Goal: Information Seeking & Learning: Learn about a topic

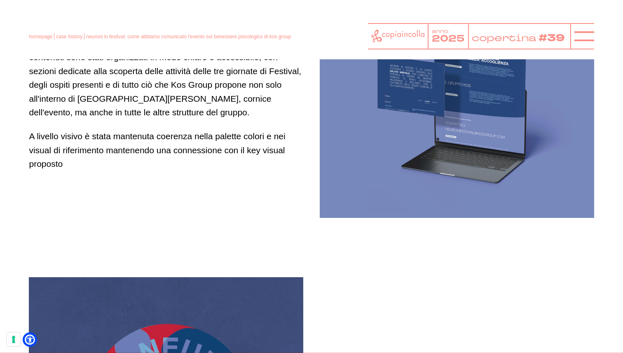
scroll to position [1681, 0]
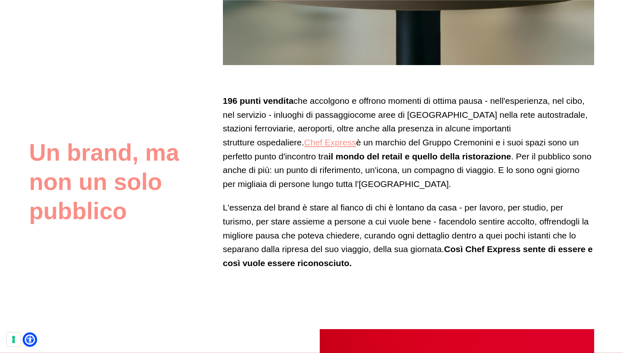
scroll to position [407, 0]
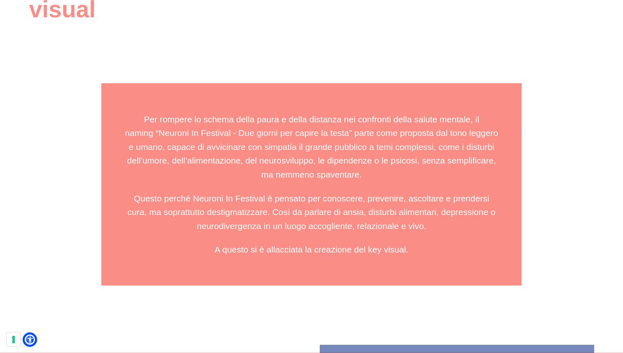
scroll to position [1192, 0]
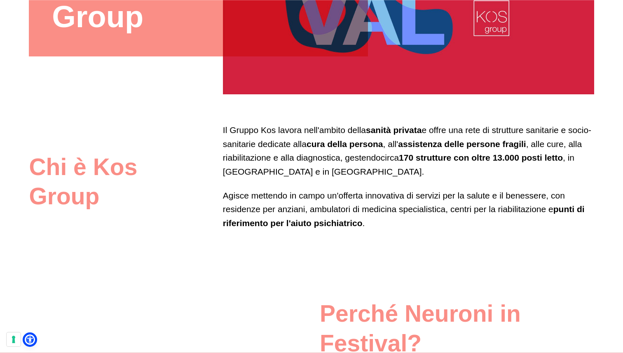
scroll to position [376, 0]
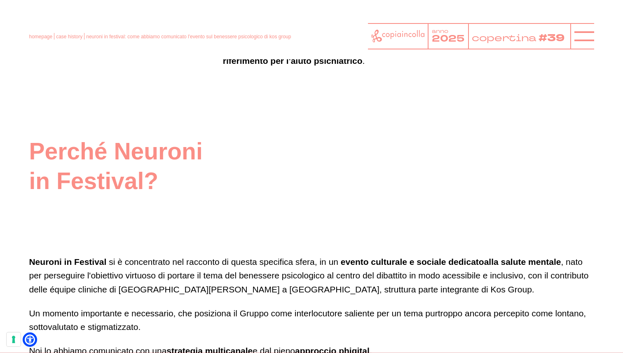
scroll to position [538, 0]
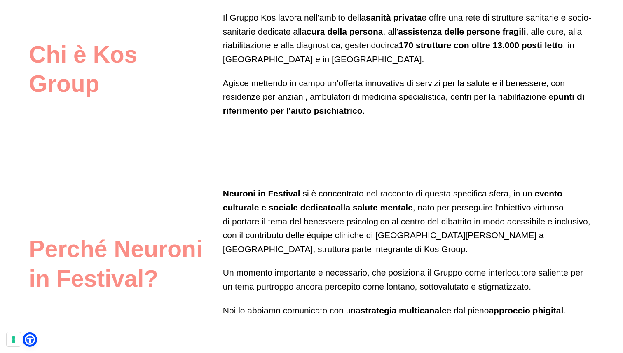
scroll to position [489, 0]
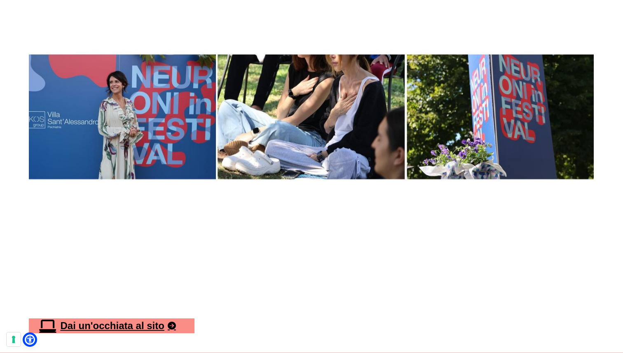
scroll to position [2666, 0]
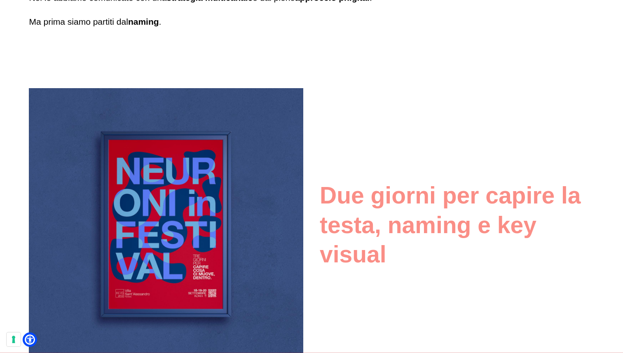
scroll to position [1133, 0]
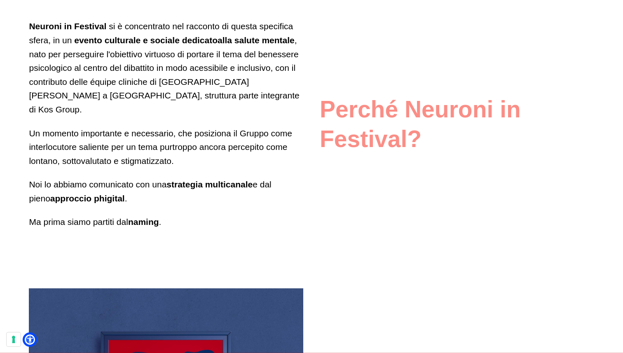
scroll to position [1015, 0]
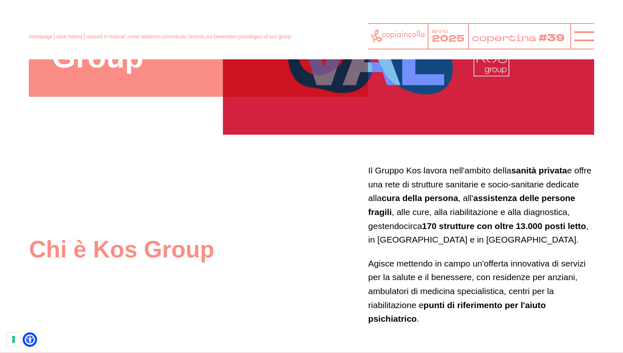
scroll to position [335, 0]
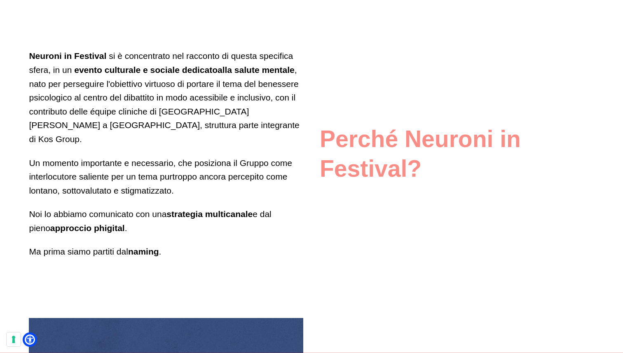
scroll to position [985, 0]
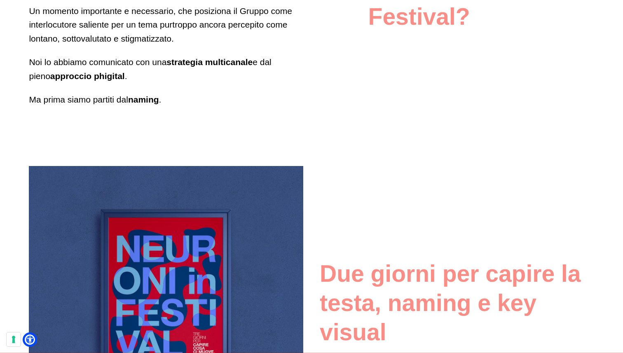
scroll to position [1138, 0]
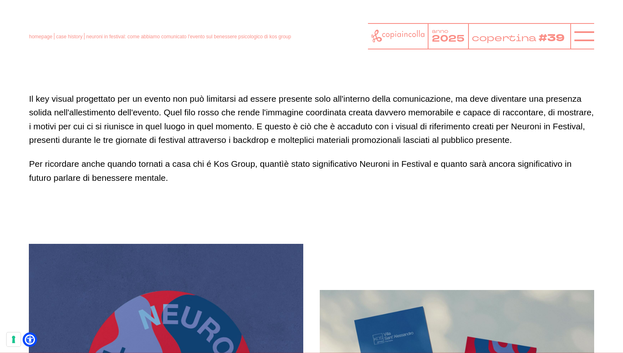
scroll to position [2419, 0]
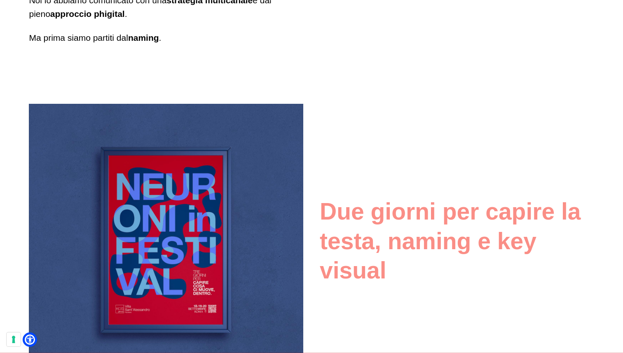
scroll to position [1176, 0]
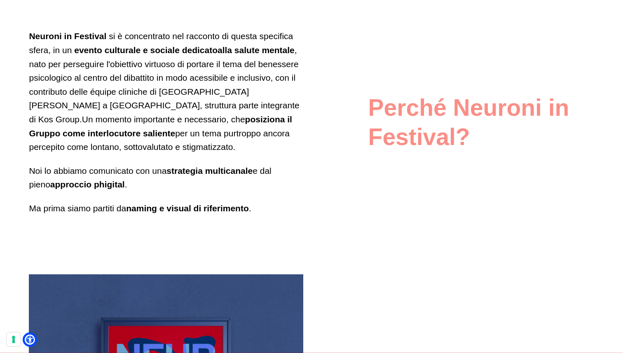
scroll to position [1005, 0]
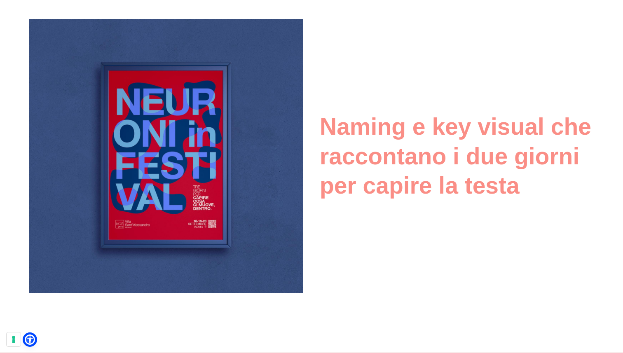
scroll to position [1261, 0]
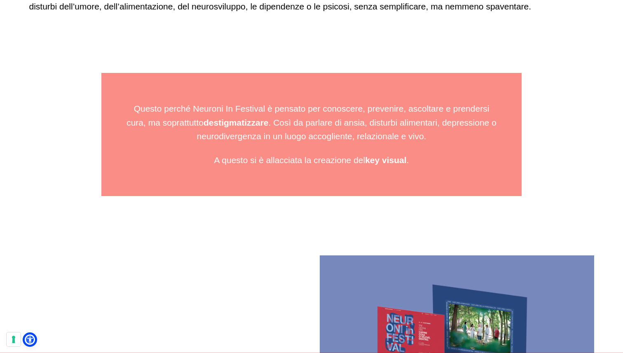
scroll to position [1642, 0]
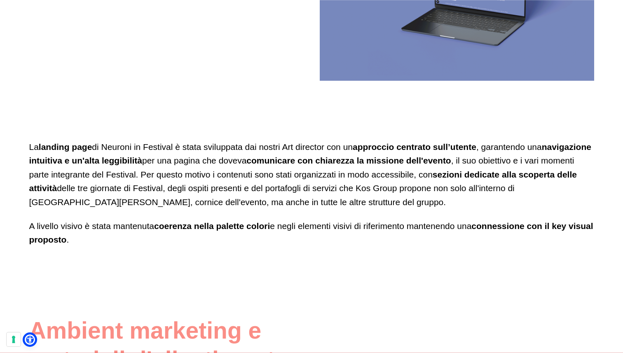
scroll to position [2091, 0]
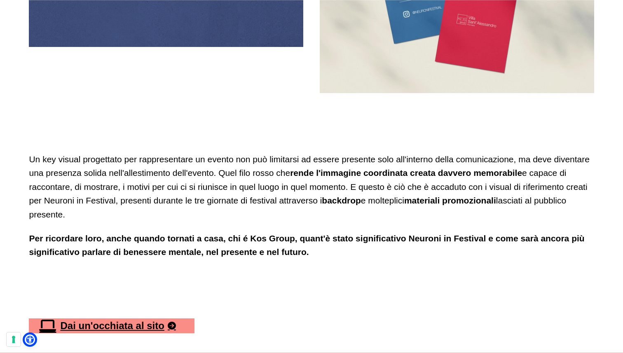
scroll to position [3084, 0]
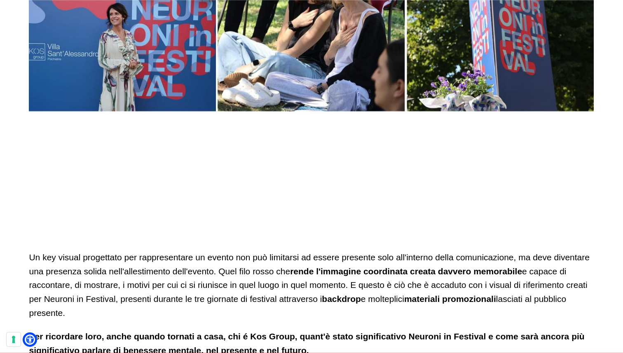
scroll to position [2606, 0]
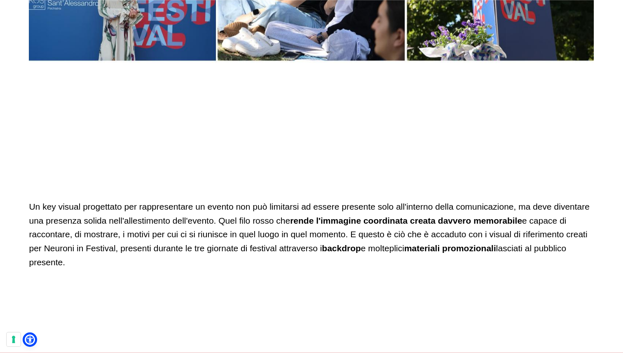
scroll to position [2656, 0]
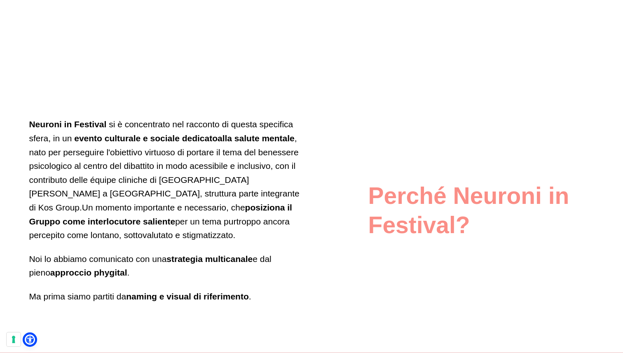
scroll to position [917, 0]
